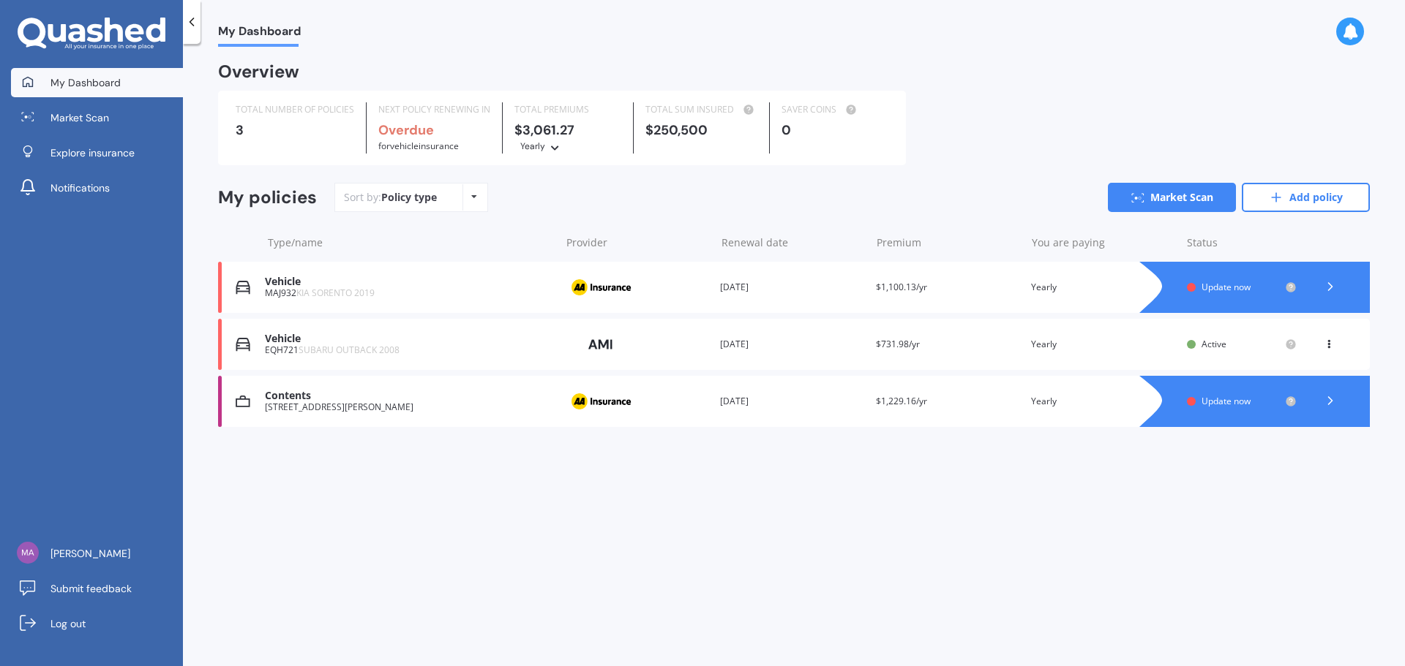
click at [283, 285] on div "Vehicle" at bounding box center [408, 282] width 287 height 12
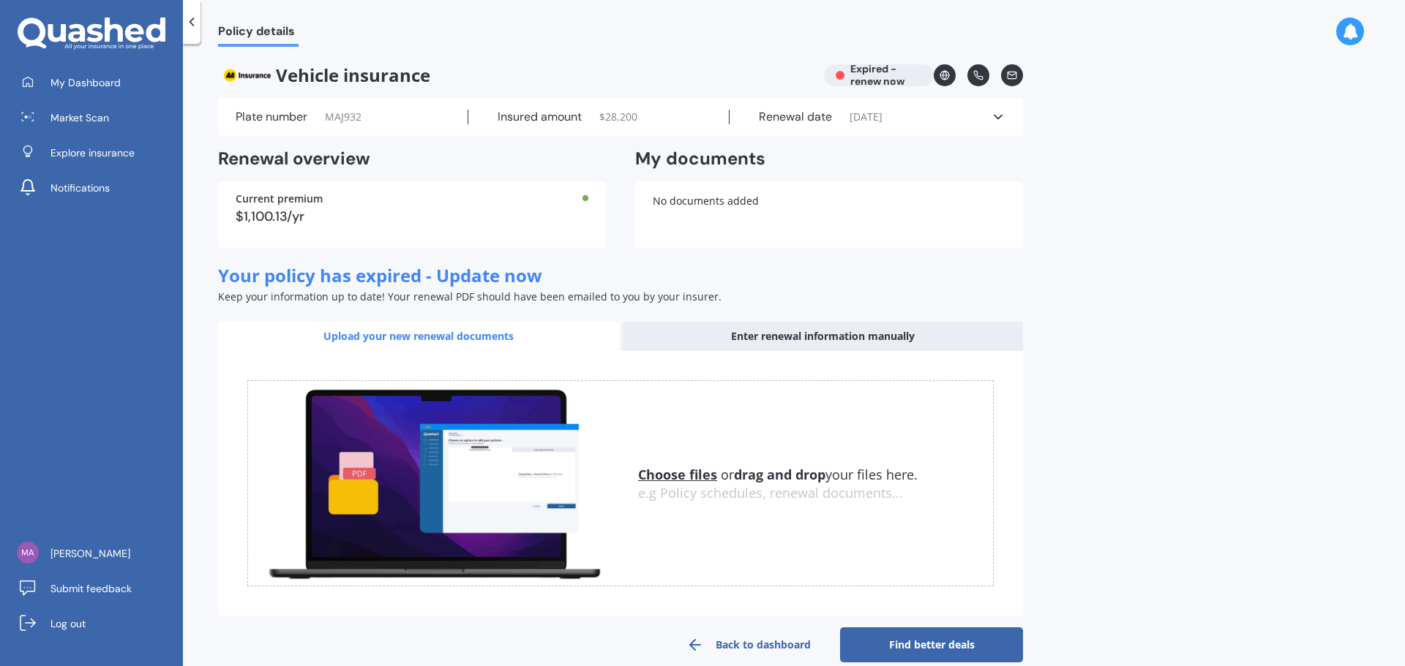
click at [1004, 116] on icon at bounding box center [997, 117] width 15 height 15
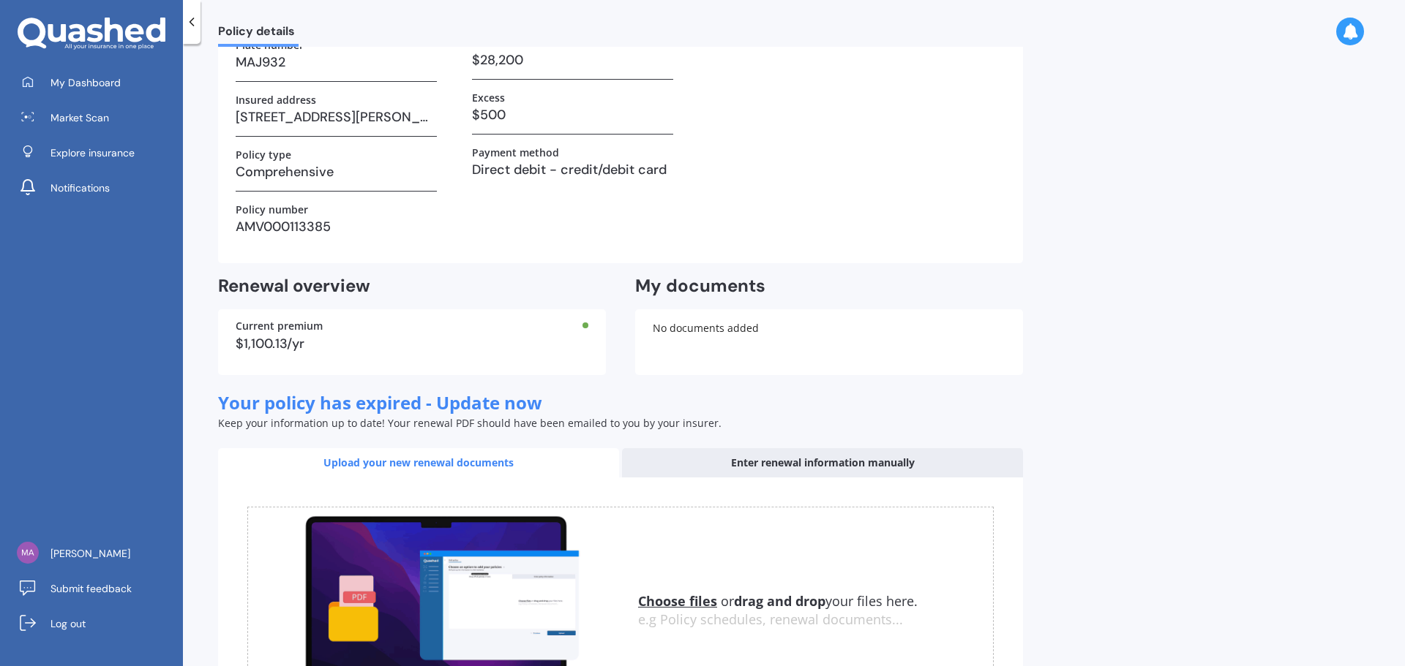
scroll to position [312, 0]
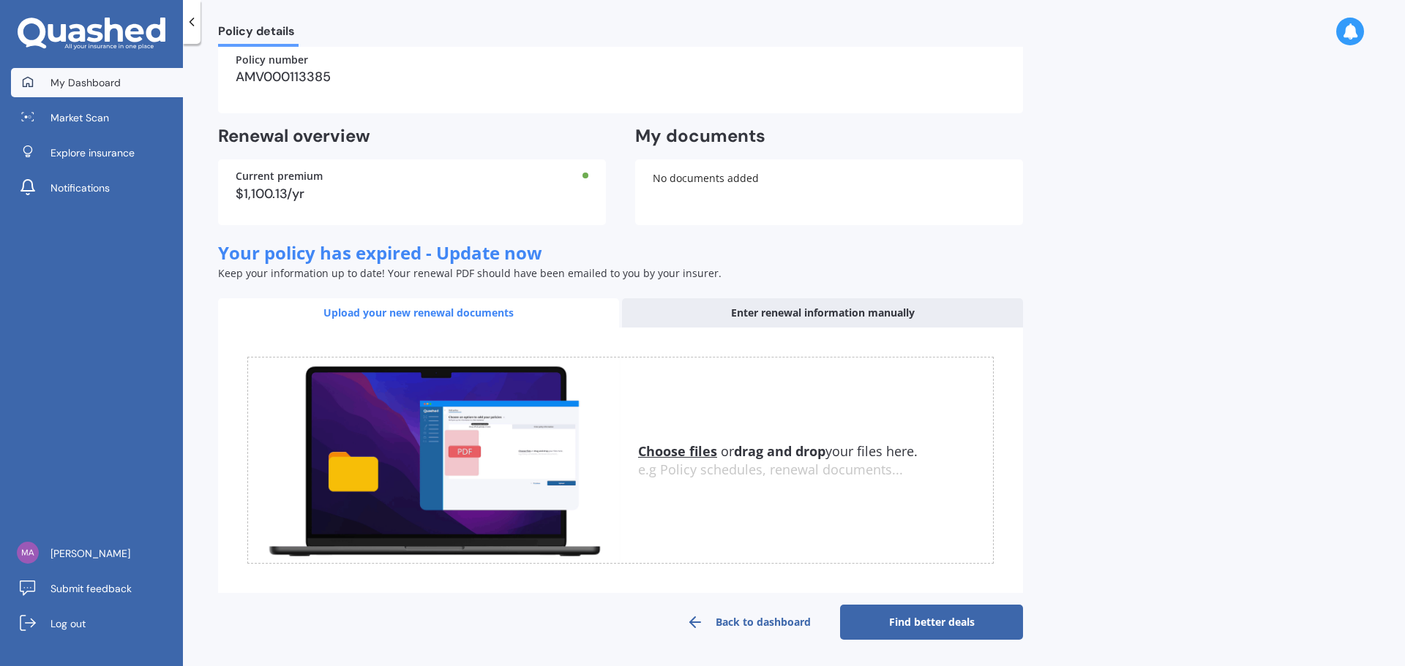
click at [87, 82] on span "My Dashboard" at bounding box center [85, 82] width 70 height 15
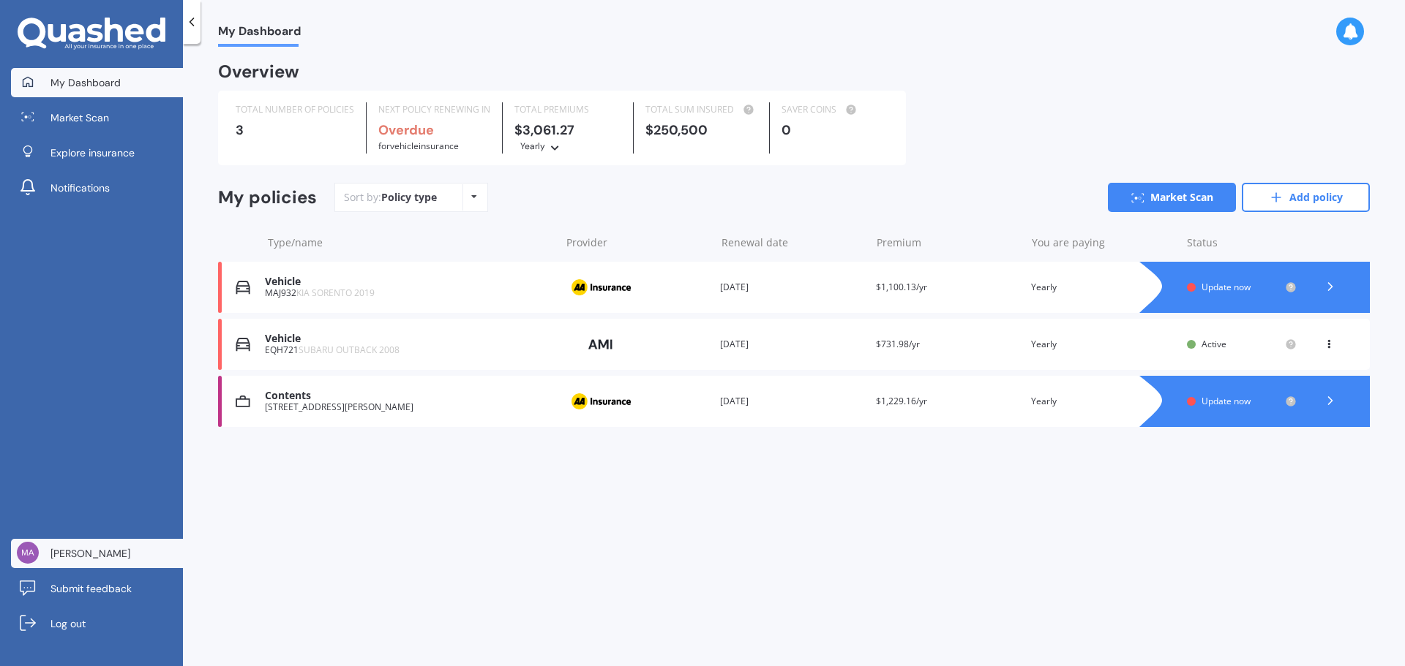
click at [75, 552] on span "[PERSON_NAME]" at bounding box center [90, 553] width 80 height 15
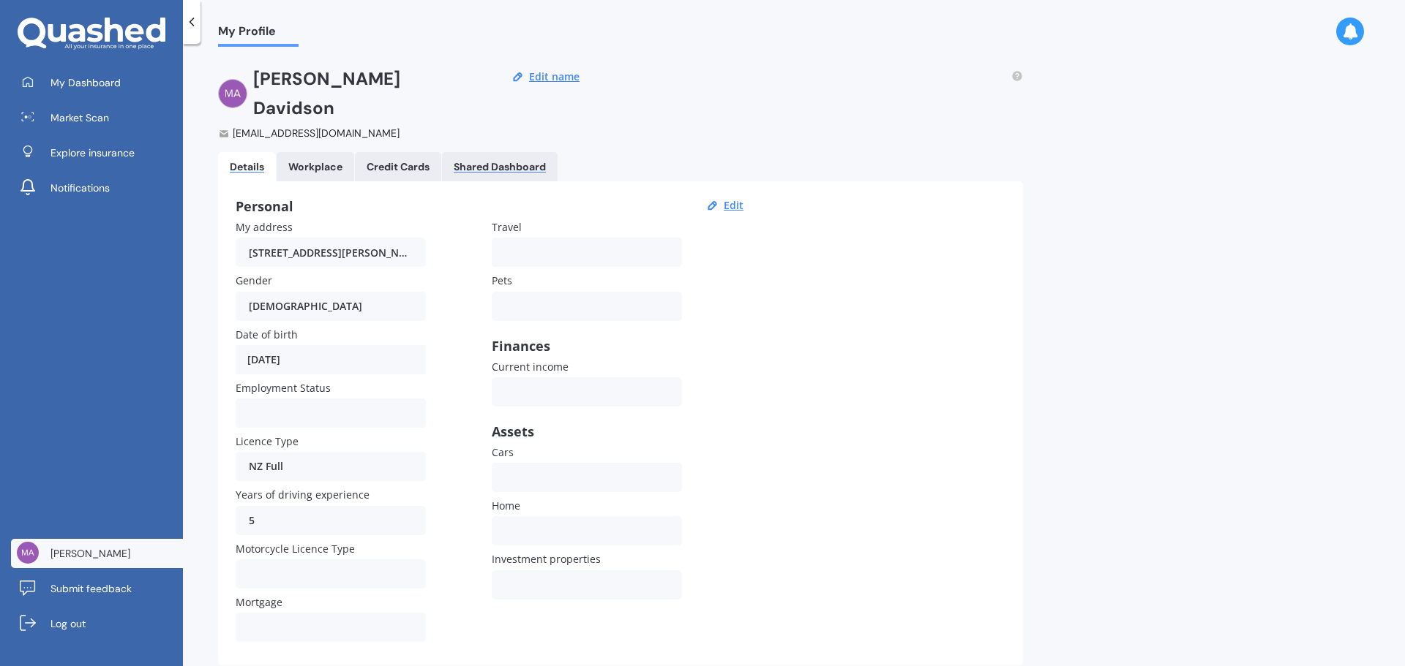
click at [464, 161] on div "Shared Dashboard" at bounding box center [500, 167] width 92 height 12
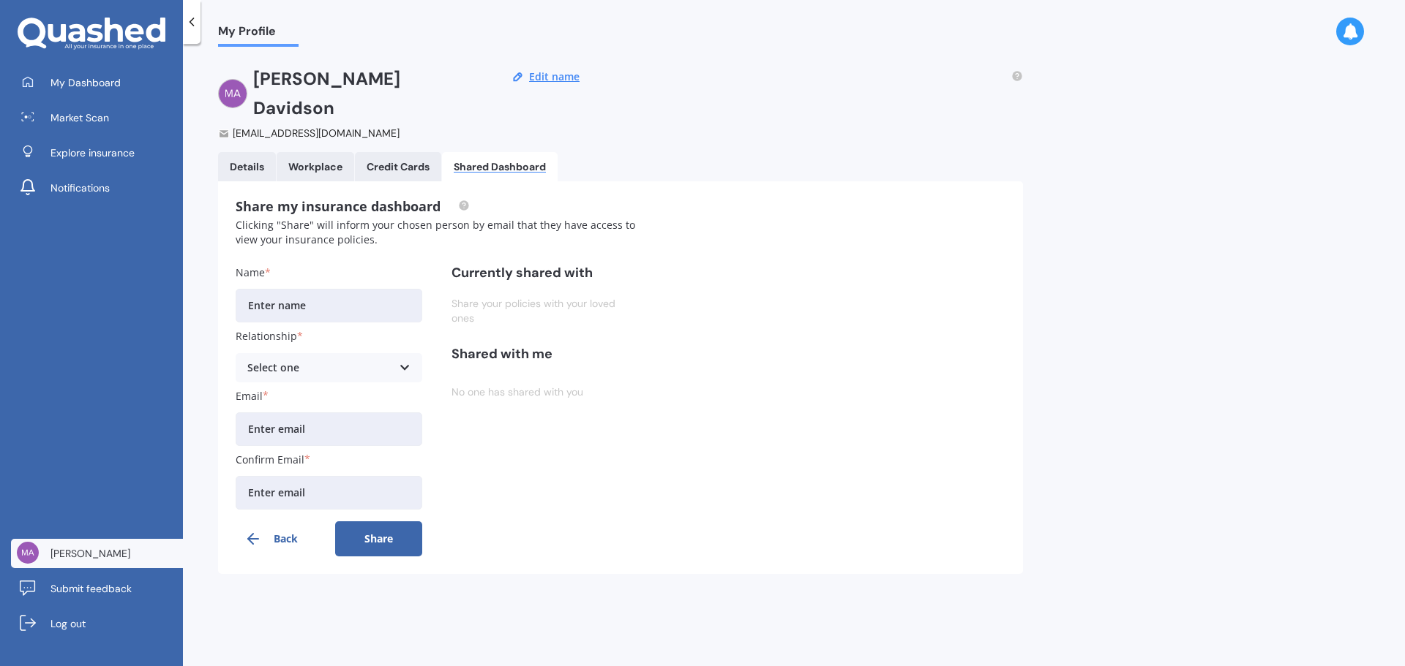
click at [237, 152] on link "Details" at bounding box center [247, 166] width 58 height 29
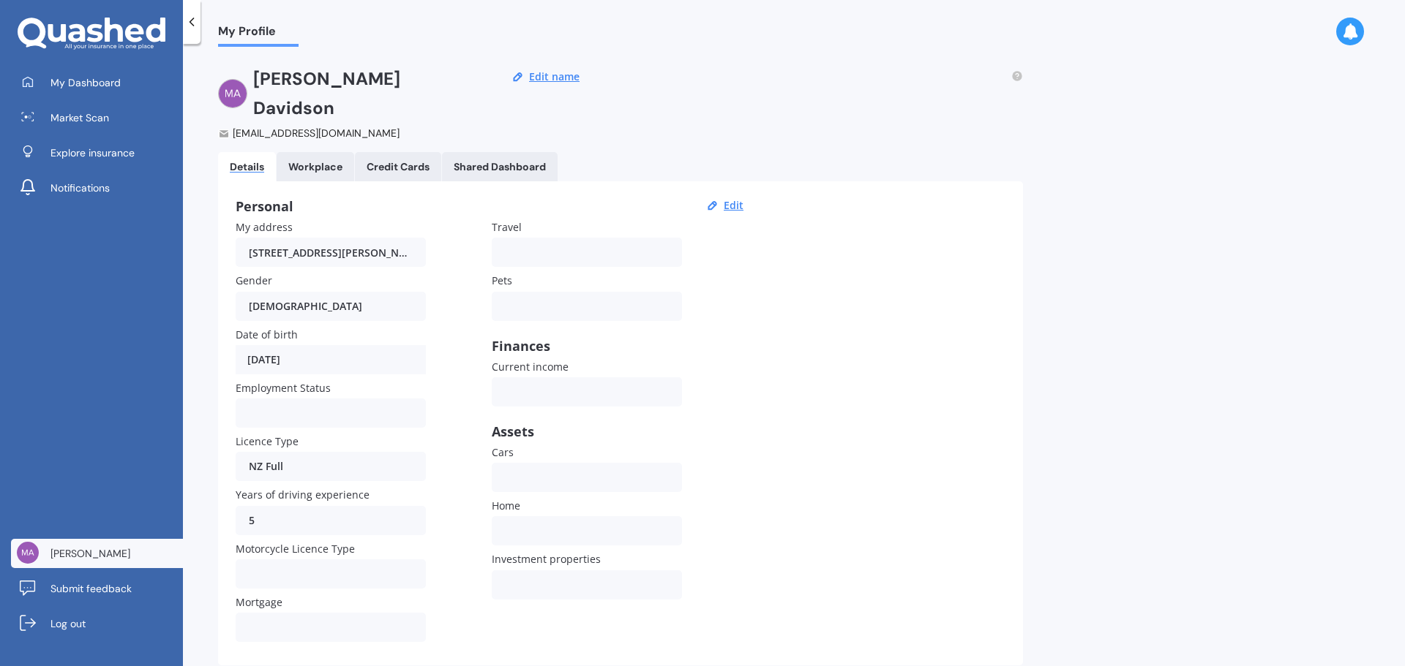
click at [78, 42] on icon at bounding box center [92, 34] width 148 height 33
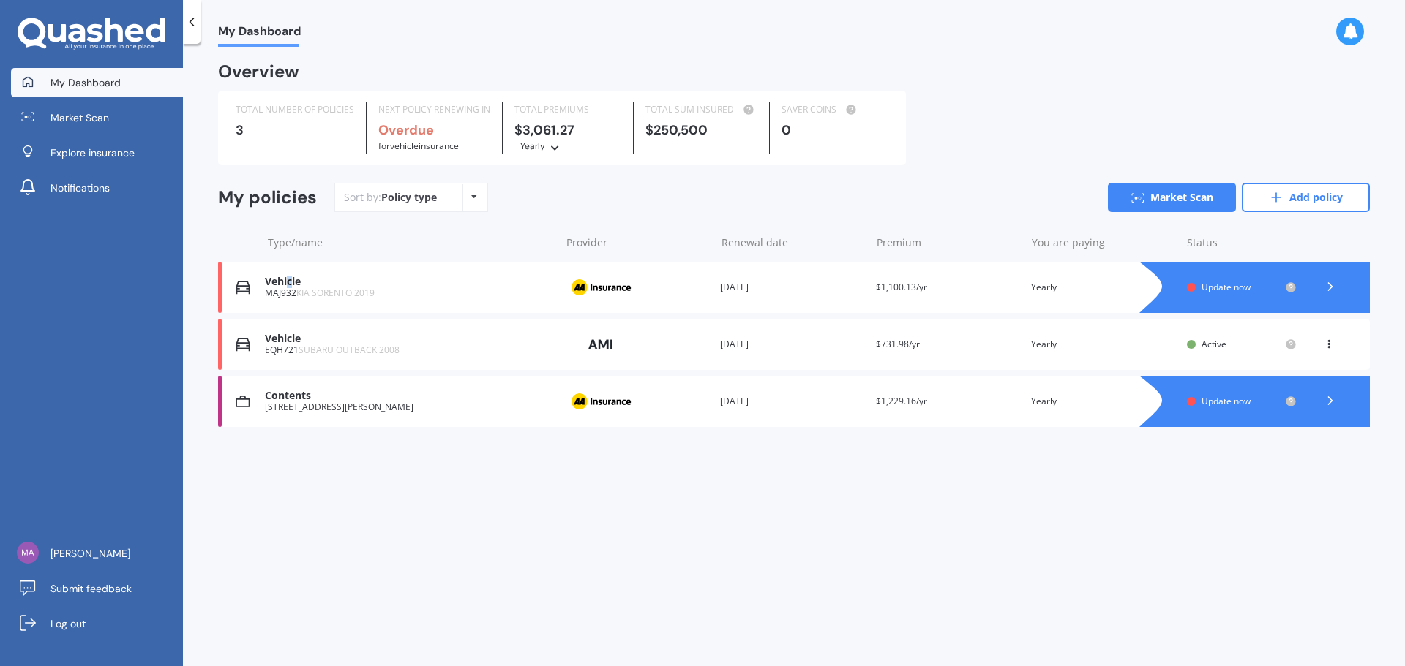
click at [290, 275] on div "Vehicle MAJ932 KIA SORENTO 2019 Provider Renewal date [DATE] Premium $1,100.13/…" at bounding box center [793, 287] width 1151 height 51
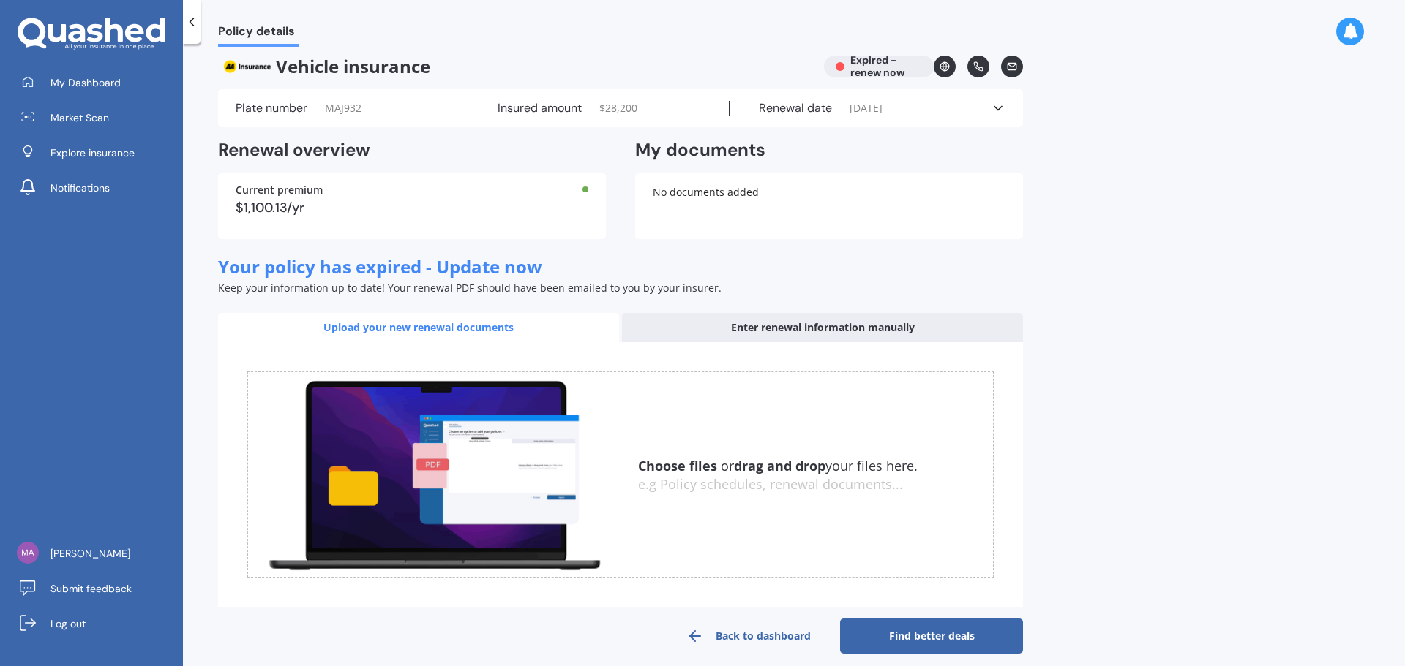
scroll to position [23, 0]
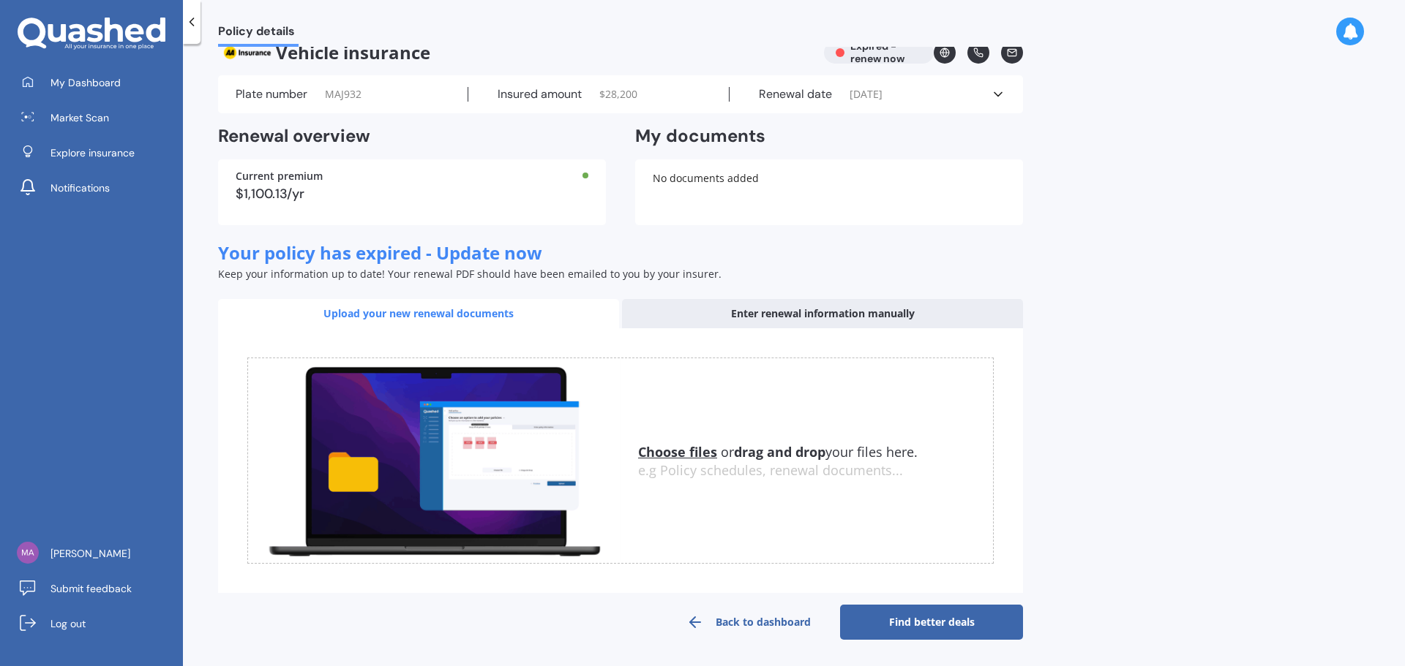
click at [743, 620] on link "Back to dashboard" at bounding box center [748, 622] width 183 height 35
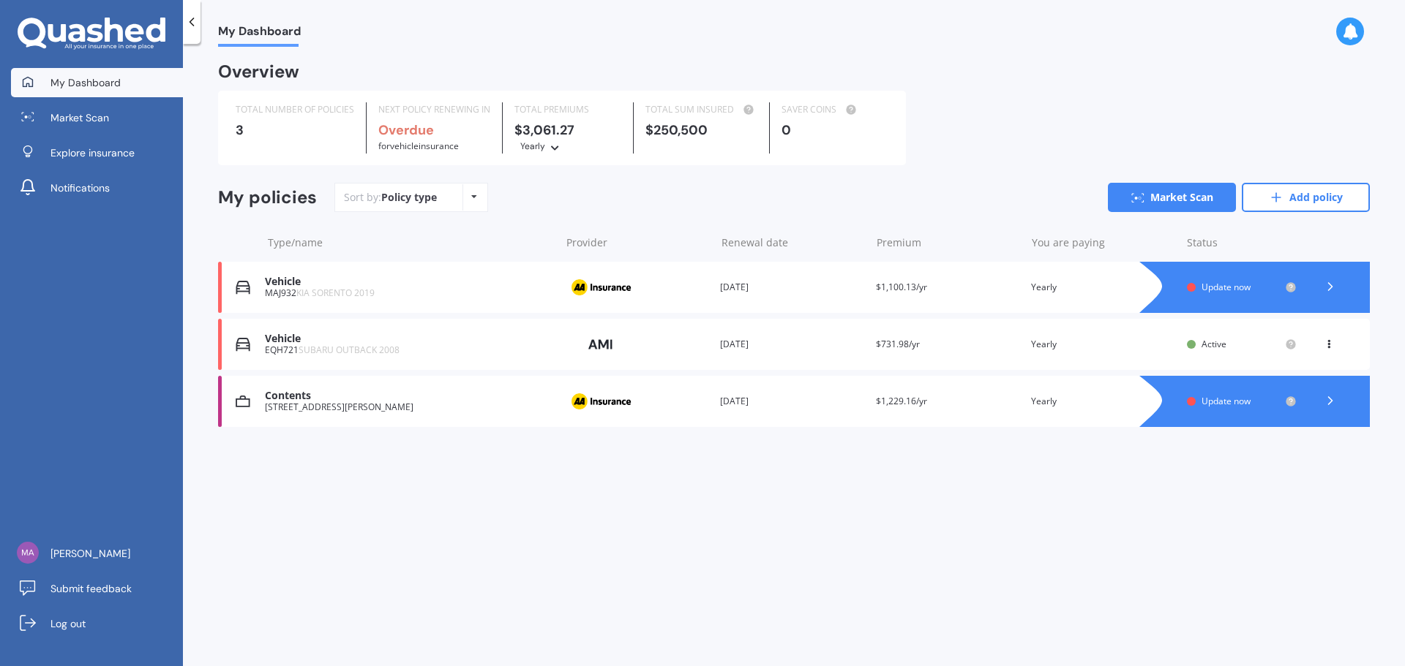
click at [268, 342] on div "Vehicle" at bounding box center [408, 339] width 287 height 12
